Goal: Task Accomplishment & Management: Manage account settings

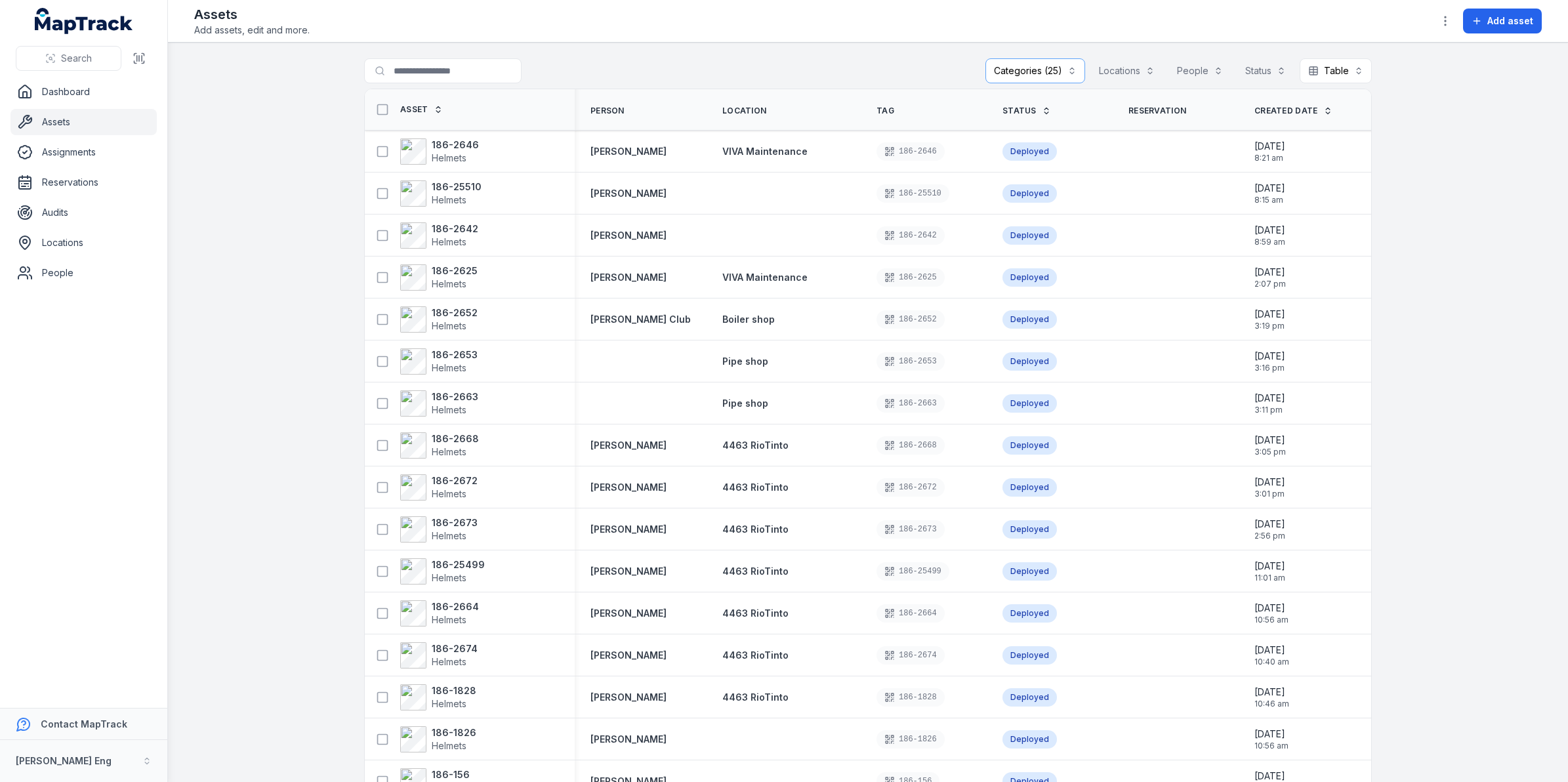
click at [1031, 68] on button "Categories (25)" at bounding box center [1035, 70] width 100 height 25
click at [1440, 15] on icon "button" at bounding box center [1445, 21] width 13 height 13
click at [1383, 86] on div "Edit categories" at bounding box center [1380, 91] width 147 height 24
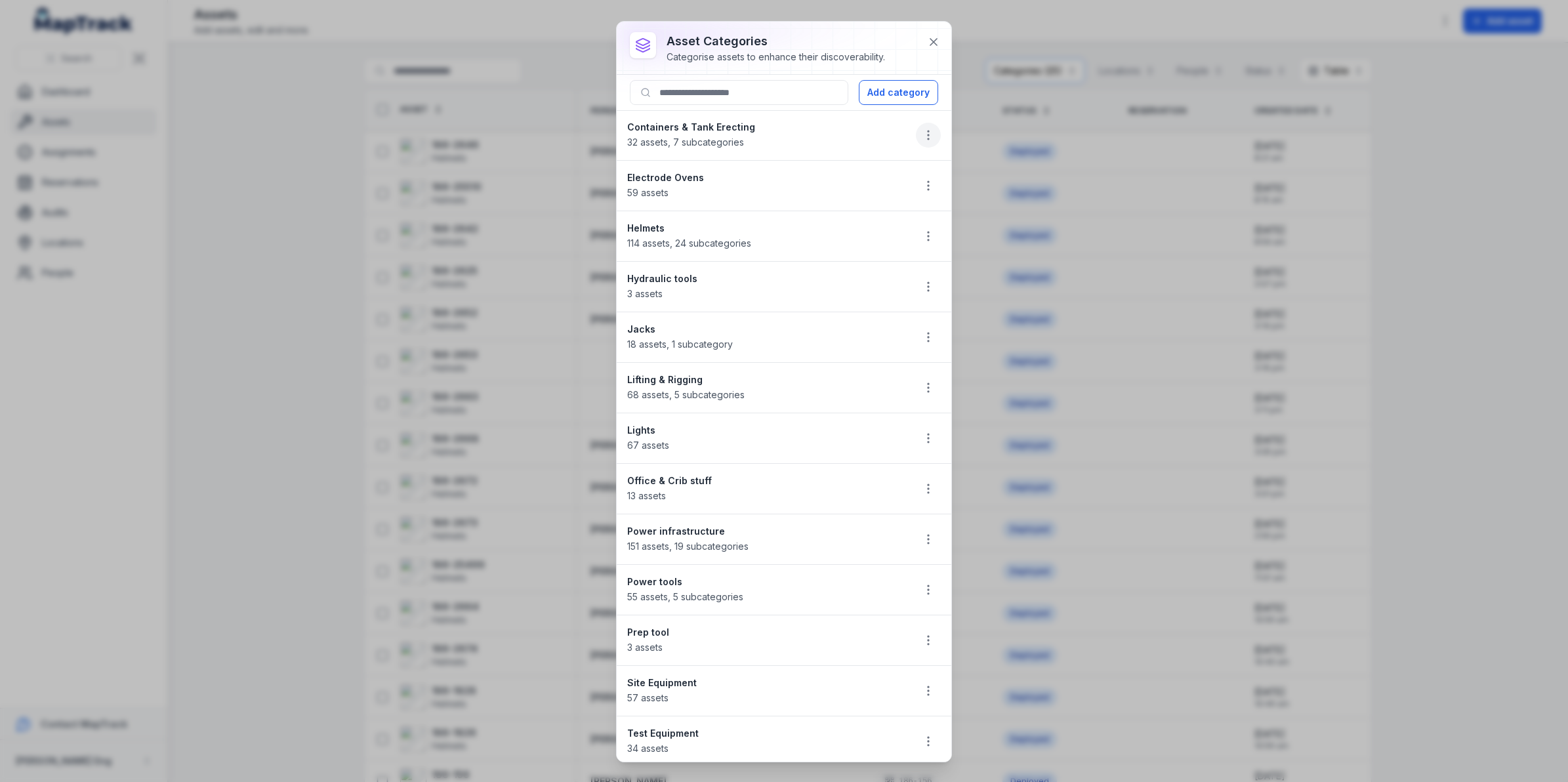
click at [921, 134] on icon "button" at bounding box center [928, 135] width 13 height 13
click at [814, 173] on div "Edit" at bounding box center [849, 171] width 147 height 24
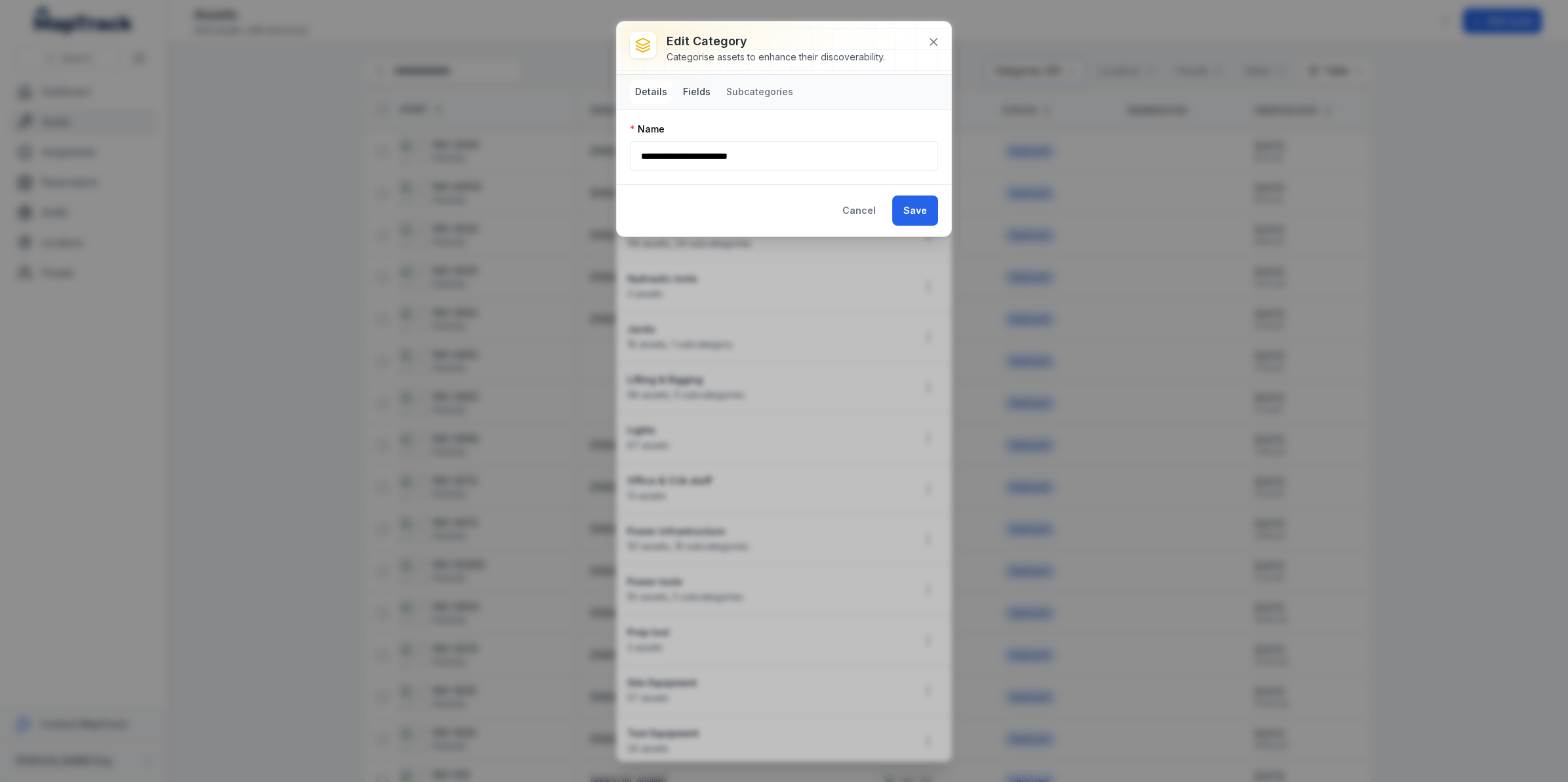
click at [680, 87] on button "Fields" at bounding box center [697, 93] width 38 height 24
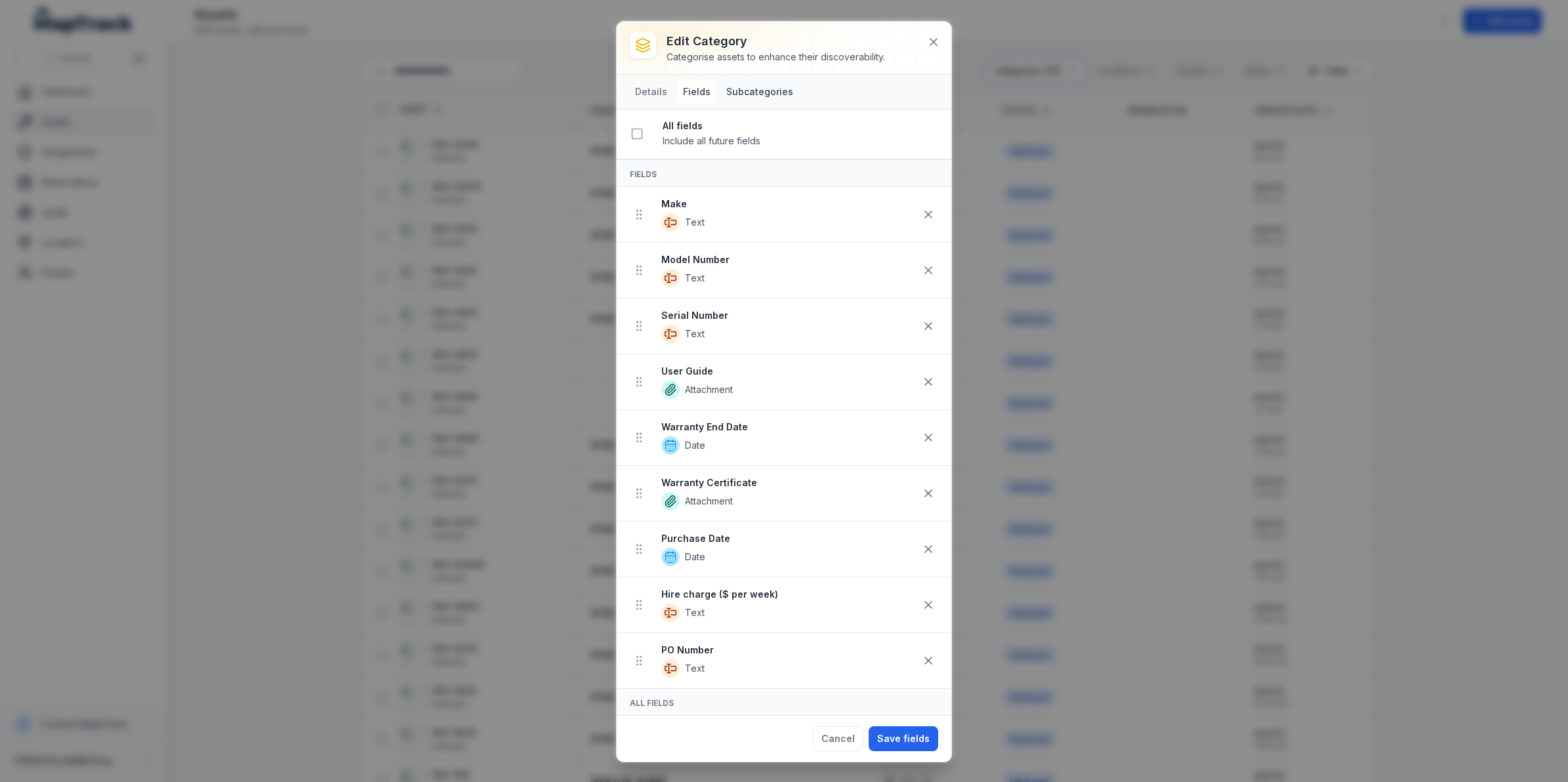
click at [764, 81] on button "Subcategories" at bounding box center [759, 93] width 78 height 24
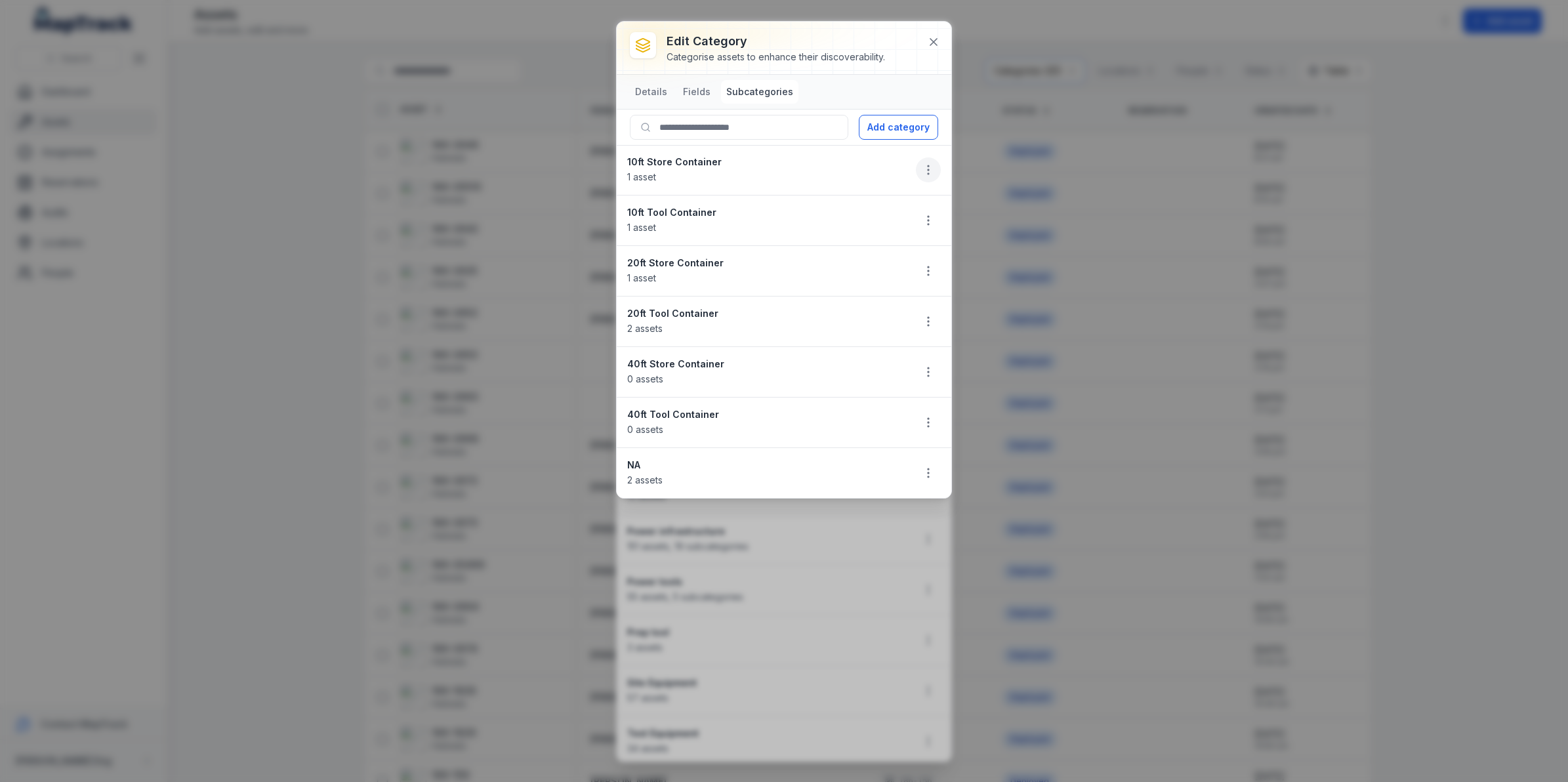
click at [933, 168] on icon "button" at bounding box center [928, 170] width 13 height 13
click at [889, 214] on div "Edit" at bounding box center [861, 205] width 147 height 24
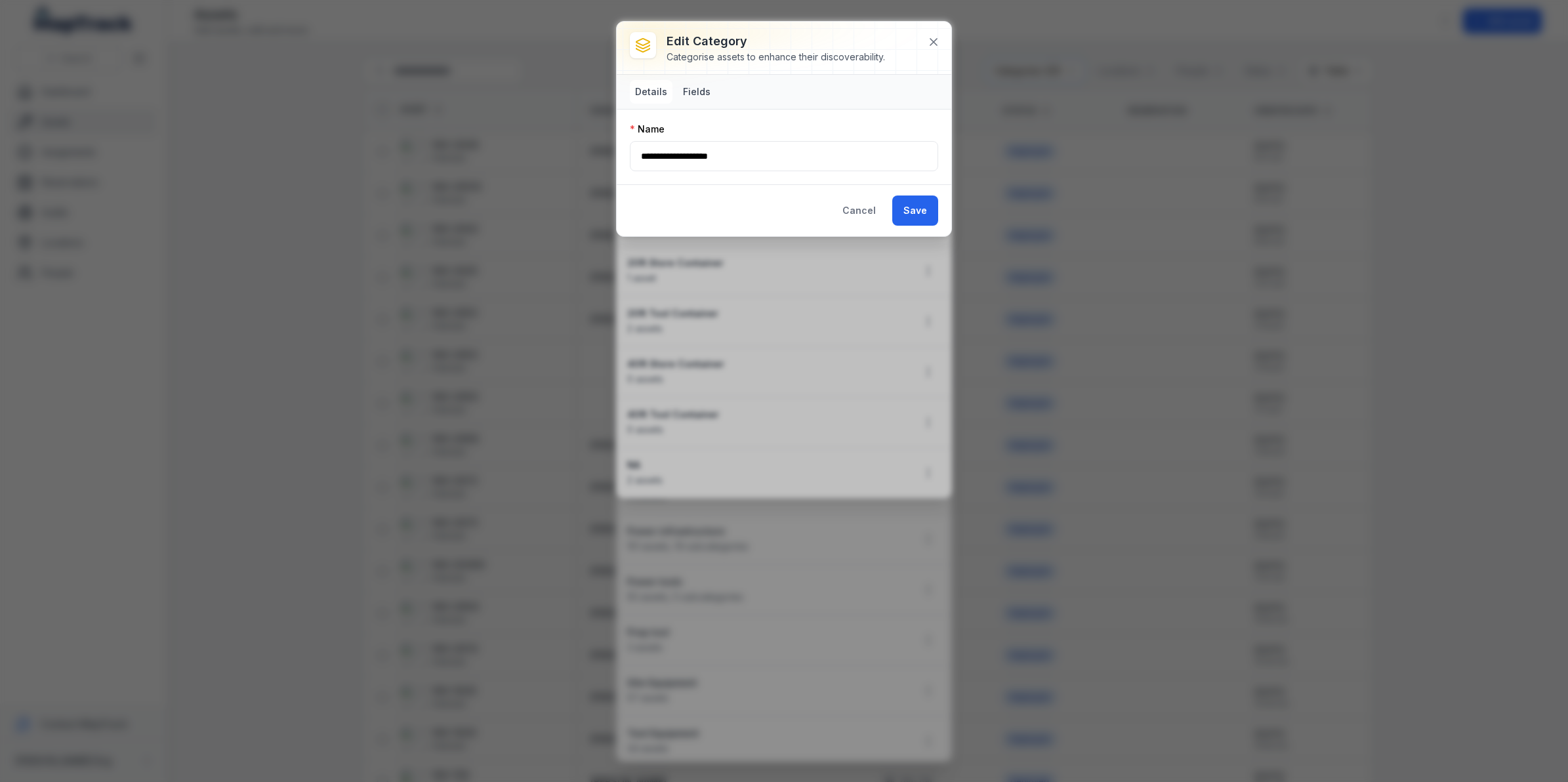
click at [702, 93] on button "Fields" at bounding box center [697, 93] width 38 height 24
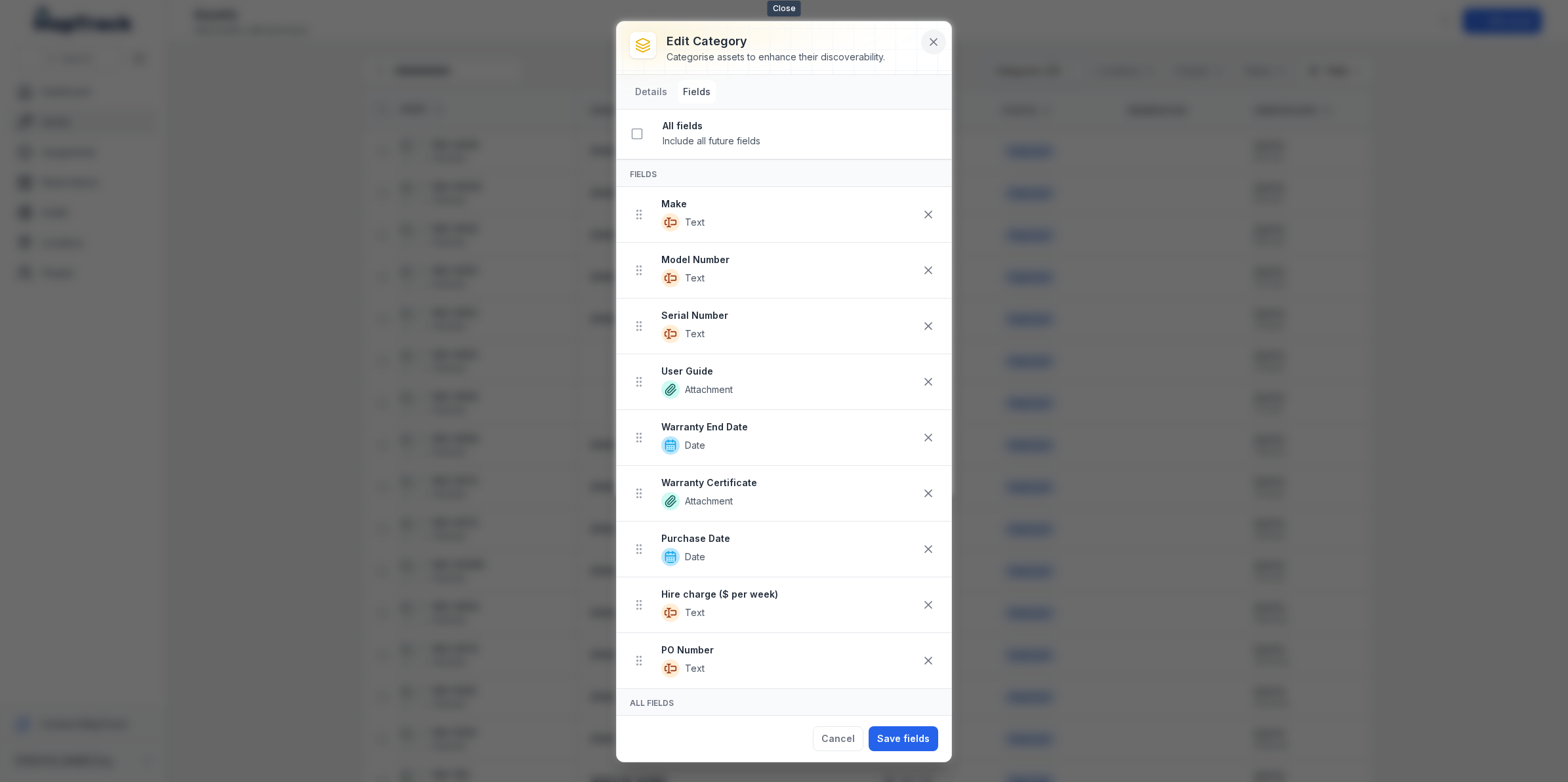
click at [932, 30] on button at bounding box center [933, 42] width 25 height 25
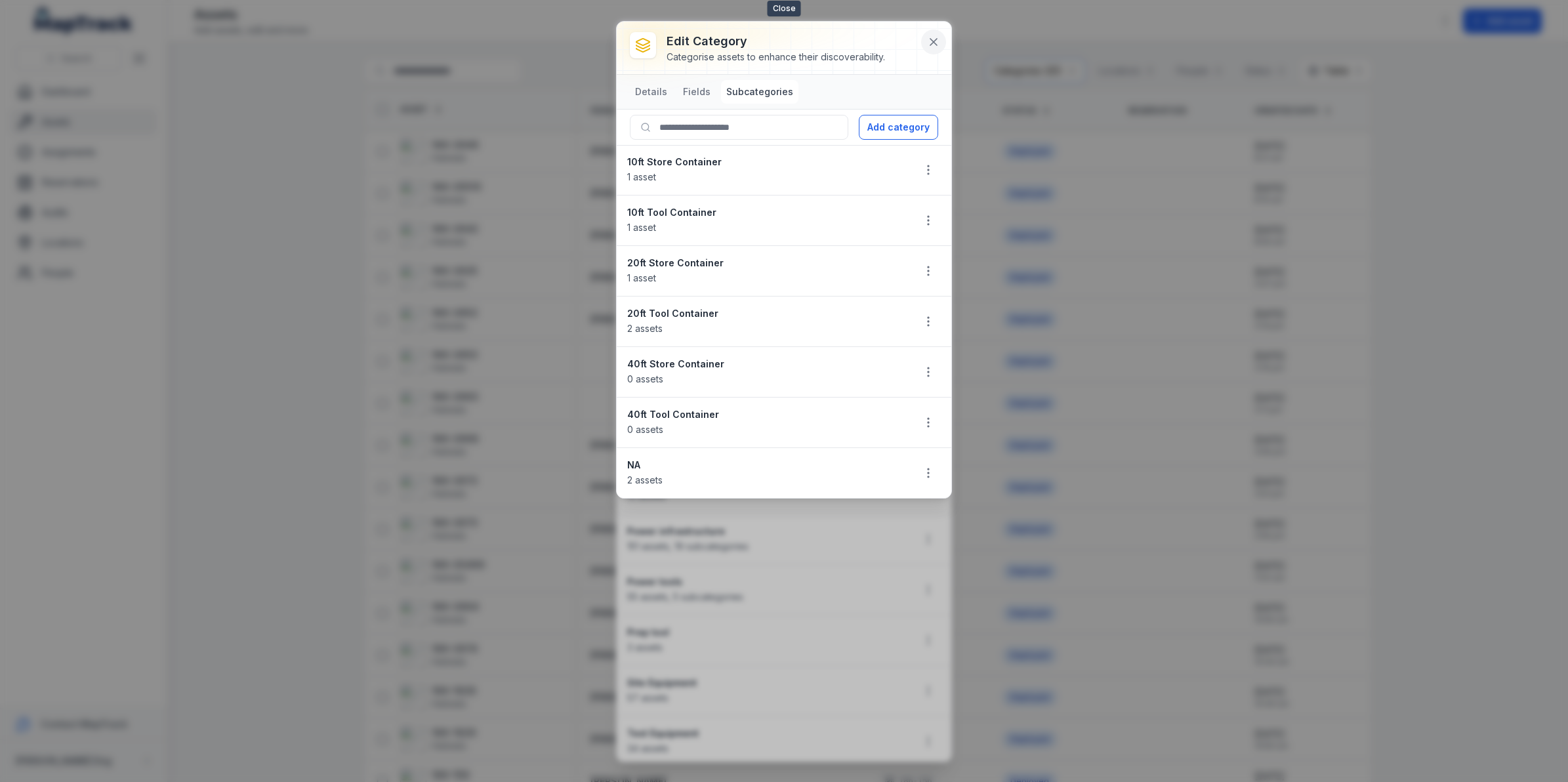
click at [938, 41] on icon at bounding box center [933, 42] width 13 height 13
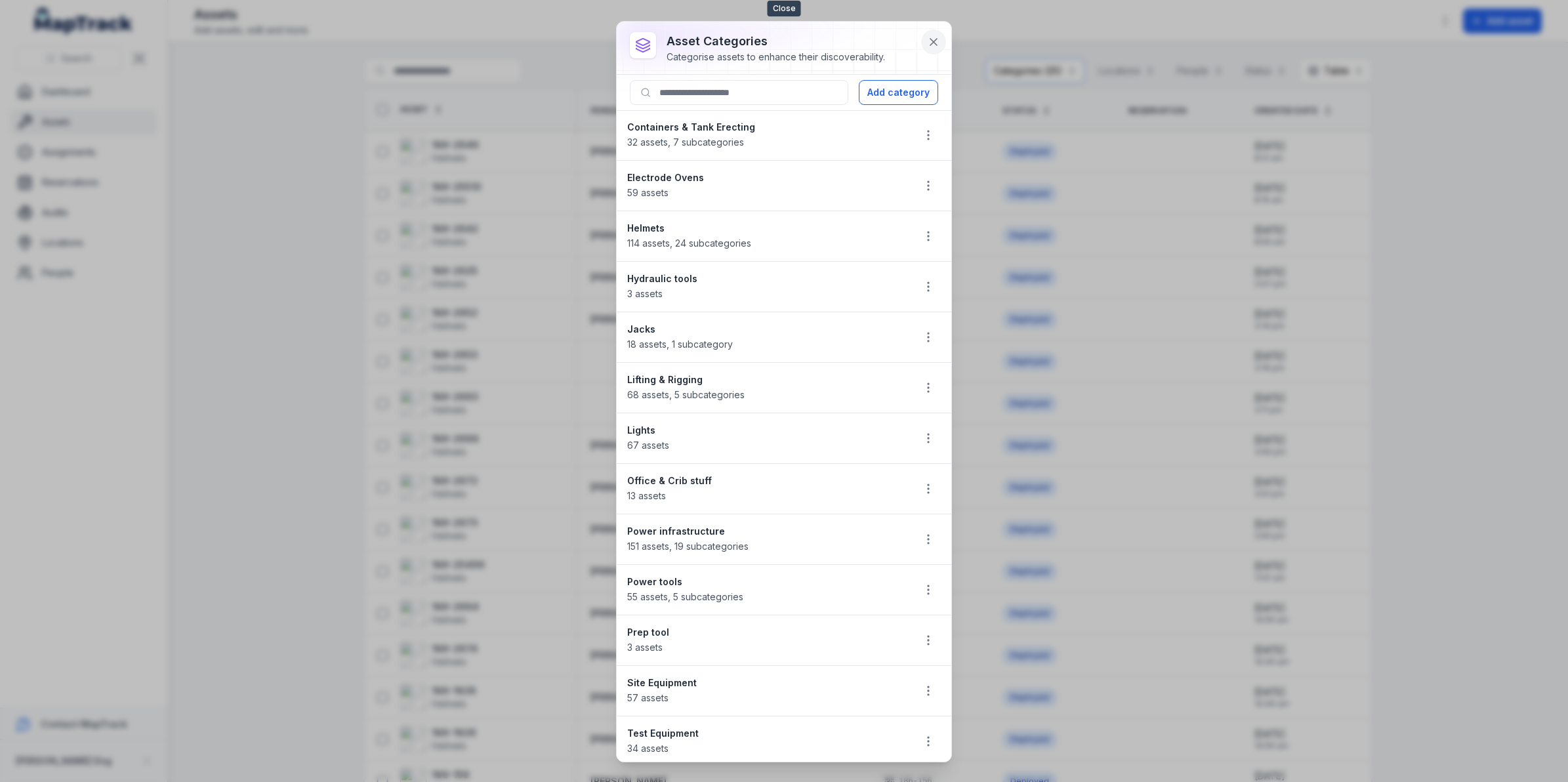
click at [927, 36] on icon at bounding box center [933, 42] width 13 height 13
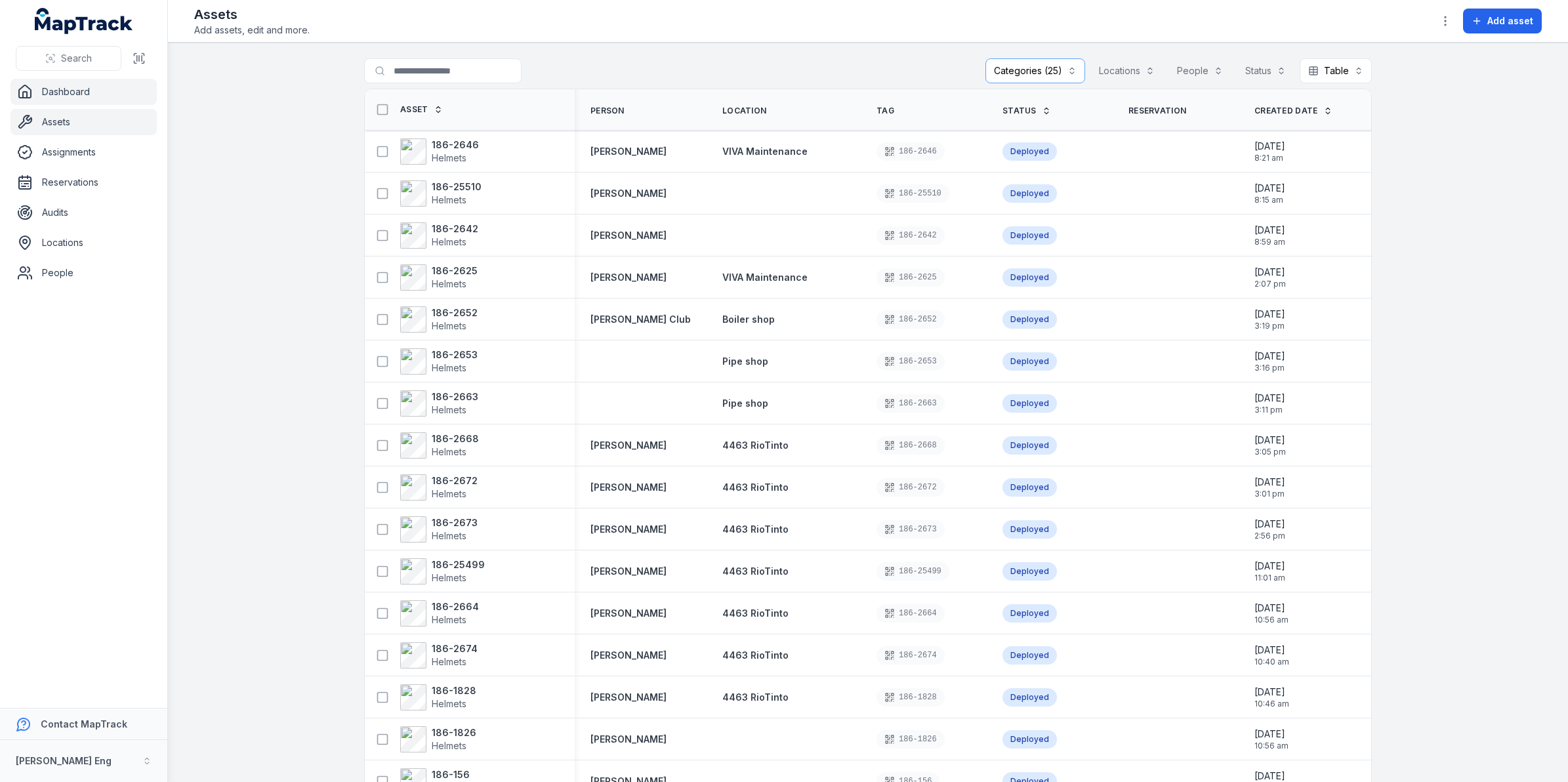
click at [20, 82] on link "Dashboard" at bounding box center [83, 92] width 146 height 26
